Goal: Transaction & Acquisition: Purchase product/service

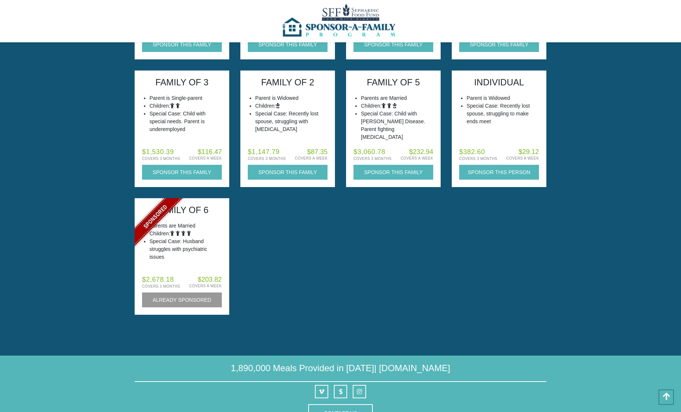
scroll to position [3356, 0]
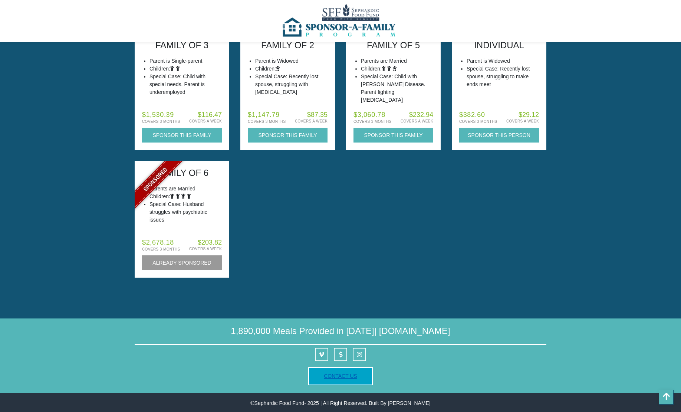
click at [342, 377] on link "Contact Us" at bounding box center [340, 376] width 33 height 6
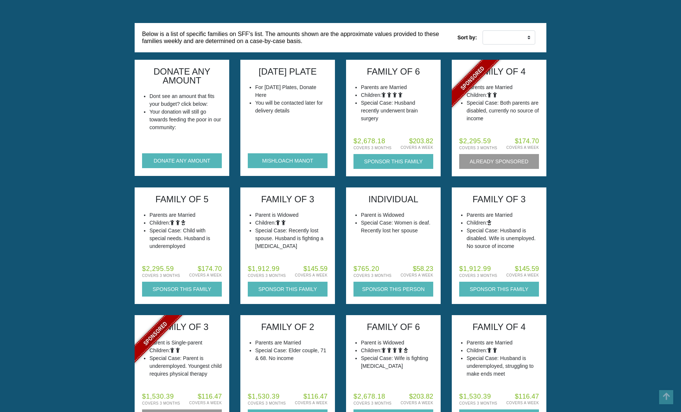
scroll to position [0, 0]
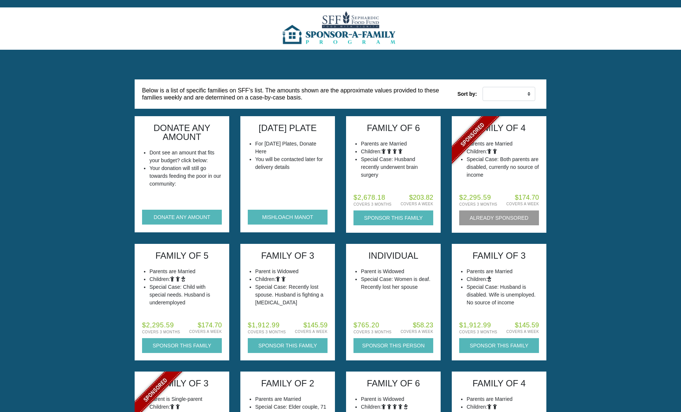
click at [350, 41] on img at bounding box center [340, 28] width 120 height 42
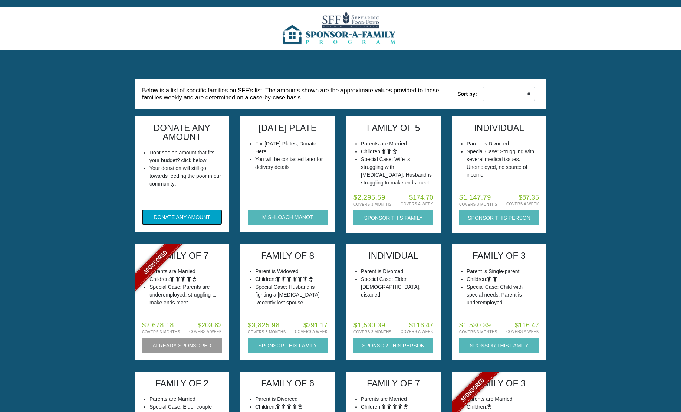
click at [176, 212] on button "DONATE ANY AMOUNT" at bounding box center [182, 216] width 80 height 15
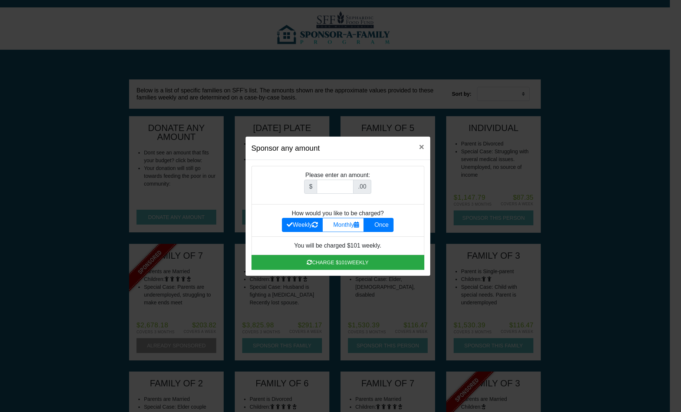
click at [382, 221] on label "Once" at bounding box center [378, 225] width 30 height 14
click at [373, 221] on input "Once" at bounding box center [370, 222] width 5 height 5
radio input "true"
click at [327, 186] on input "Amount (to the nearest dollar)" at bounding box center [335, 186] width 37 height 14
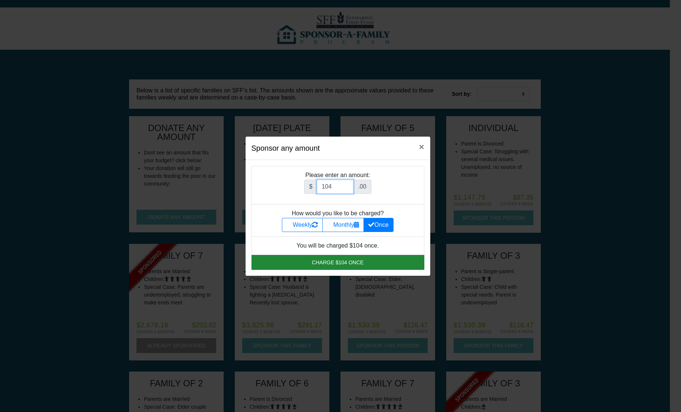
type input "104"
click at [339, 267] on button "Charge $104 once" at bounding box center [337, 262] width 173 height 15
click at [419, 147] on span "×" at bounding box center [421, 147] width 5 height 10
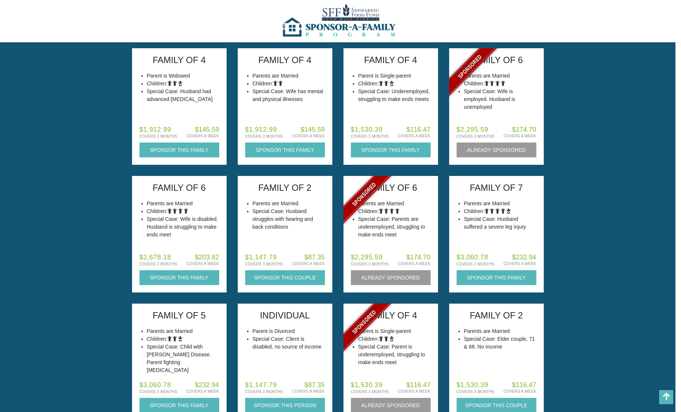
scroll to position [482, 0]
